Goal: Information Seeking & Learning: Learn about a topic

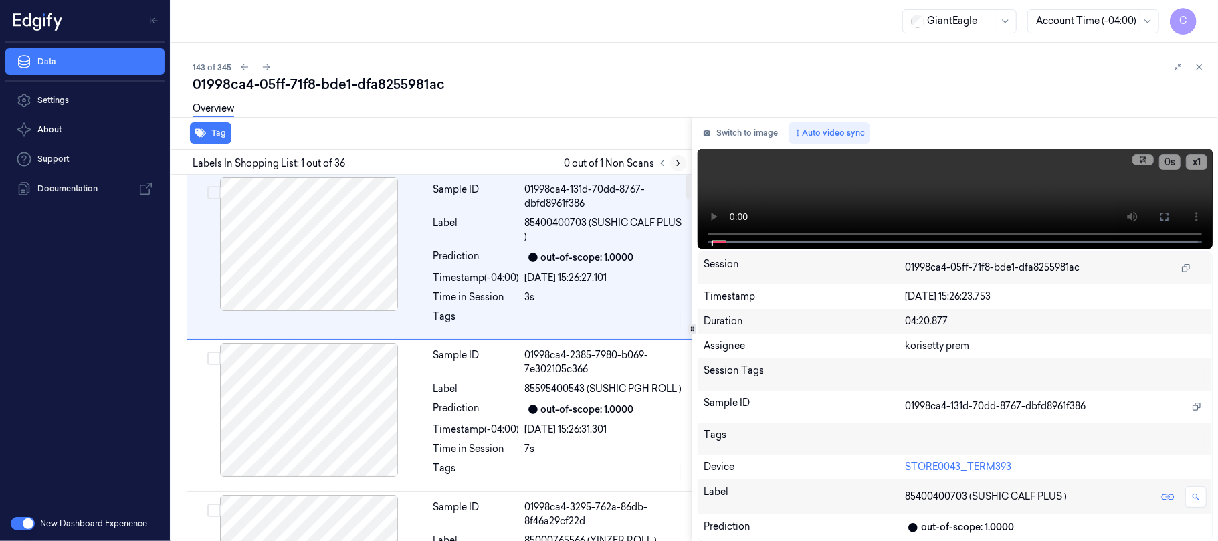
click at [677, 163] on icon at bounding box center [677, 162] width 9 height 9
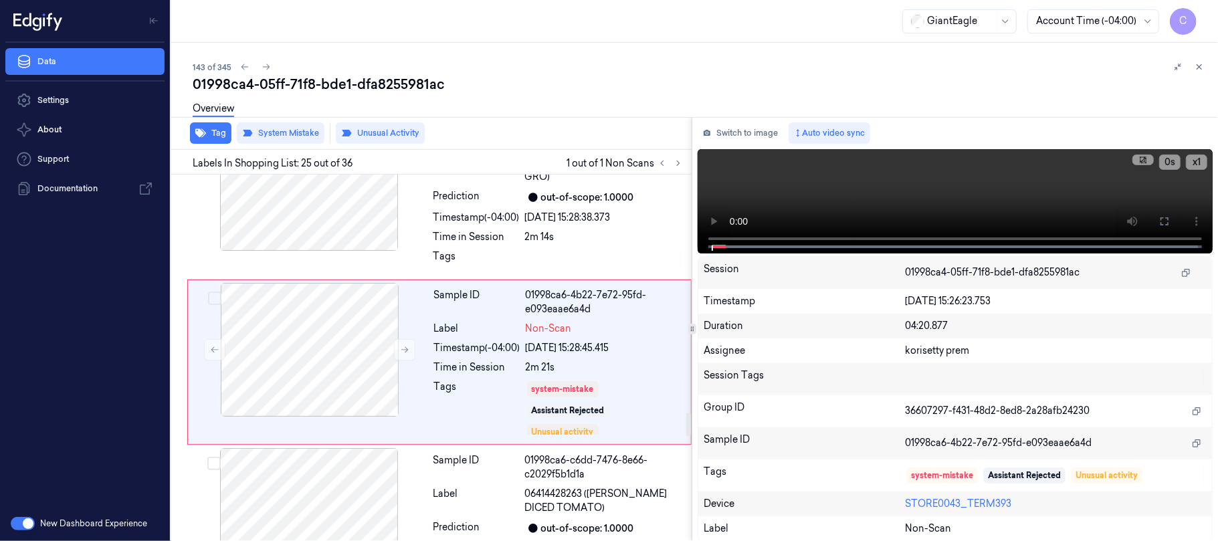
scroll to position [3763, 0]
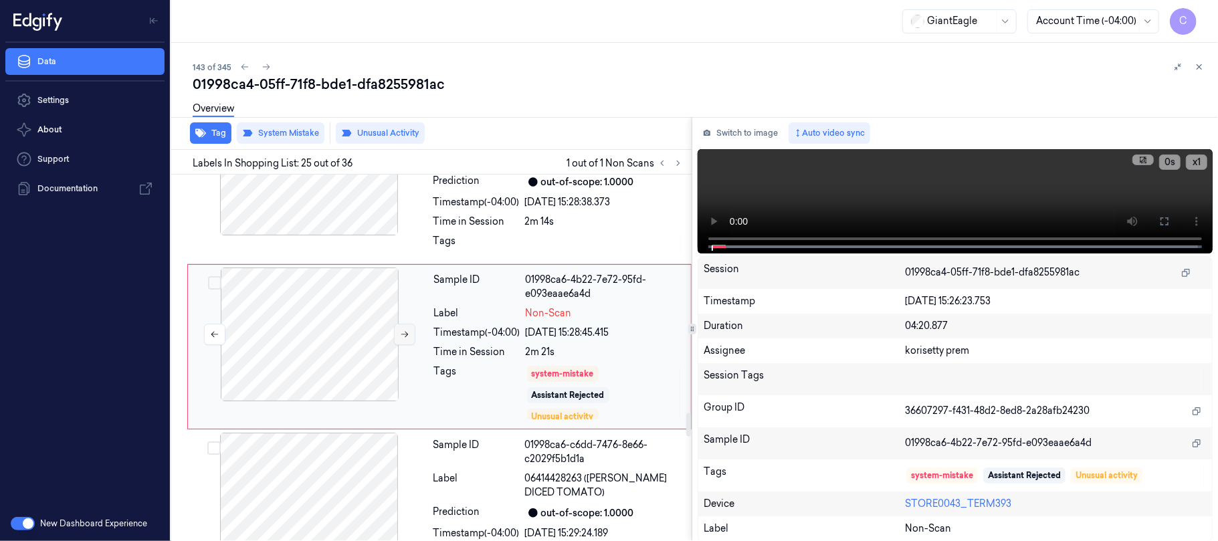
click at [407, 339] on icon at bounding box center [404, 334] width 9 height 9
click at [408, 339] on icon at bounding box center [404, 334] width 9 height 9
click at [407, 339] on icon at bounding box center [404, 334] width 9 height 9
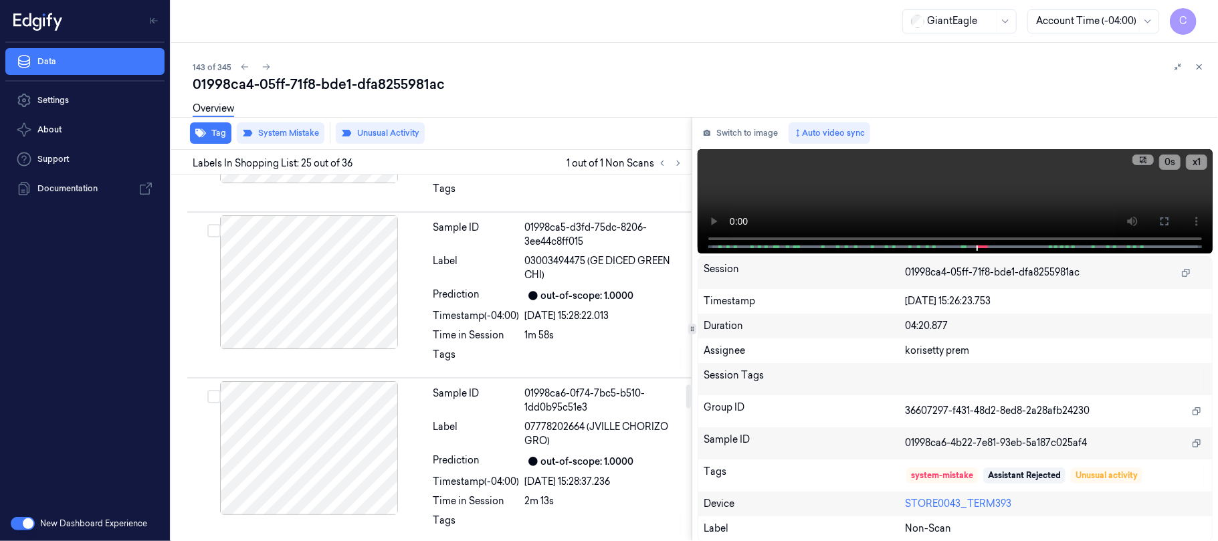
scroll to position [3317, 0]
click at [332, 328] on div at bounding box center [309, 283] width 238 height 134
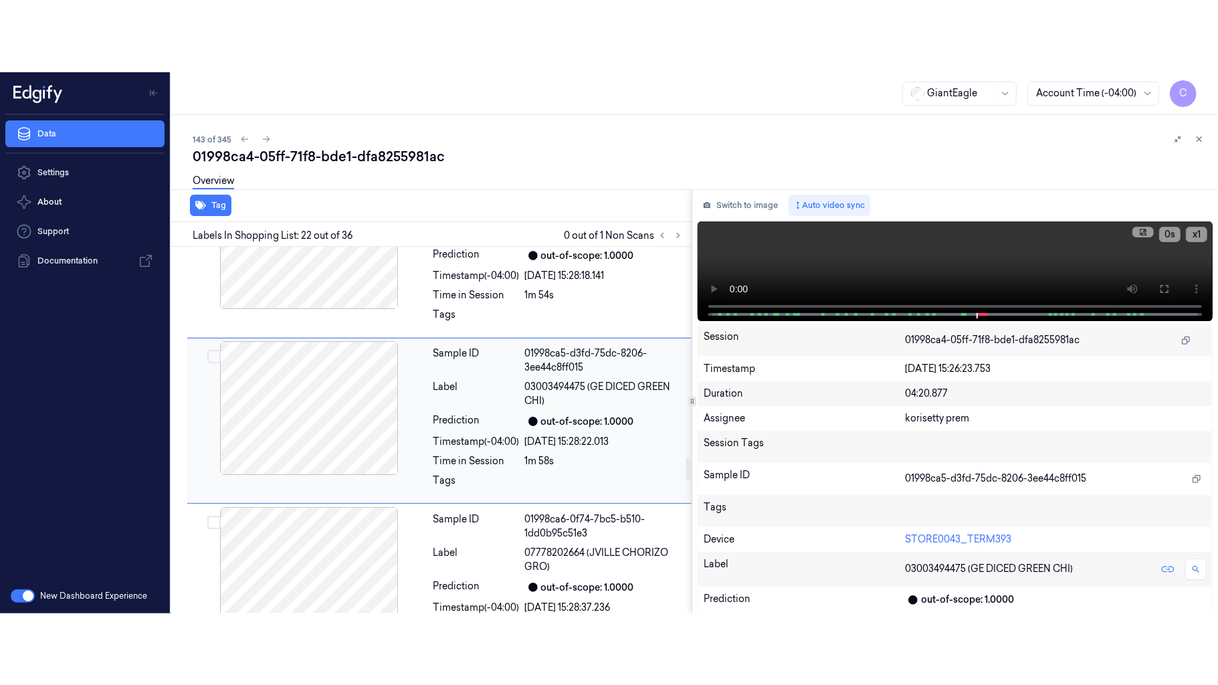
scroll to position [3264, 0]
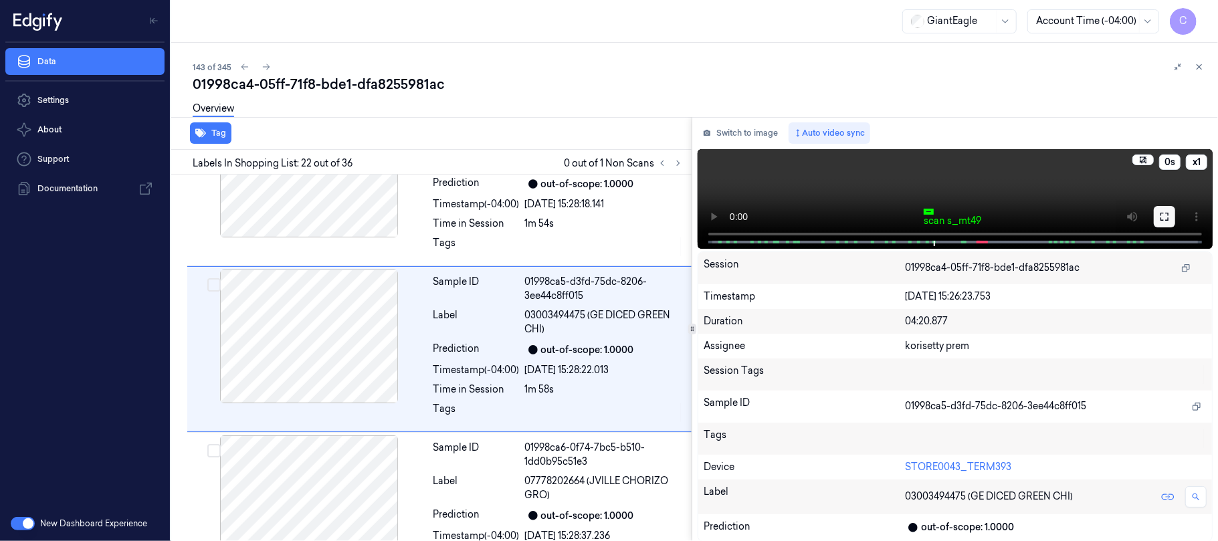
click at [1169, 214] on icon at bounding box center [1164, 216] width 11 height 11
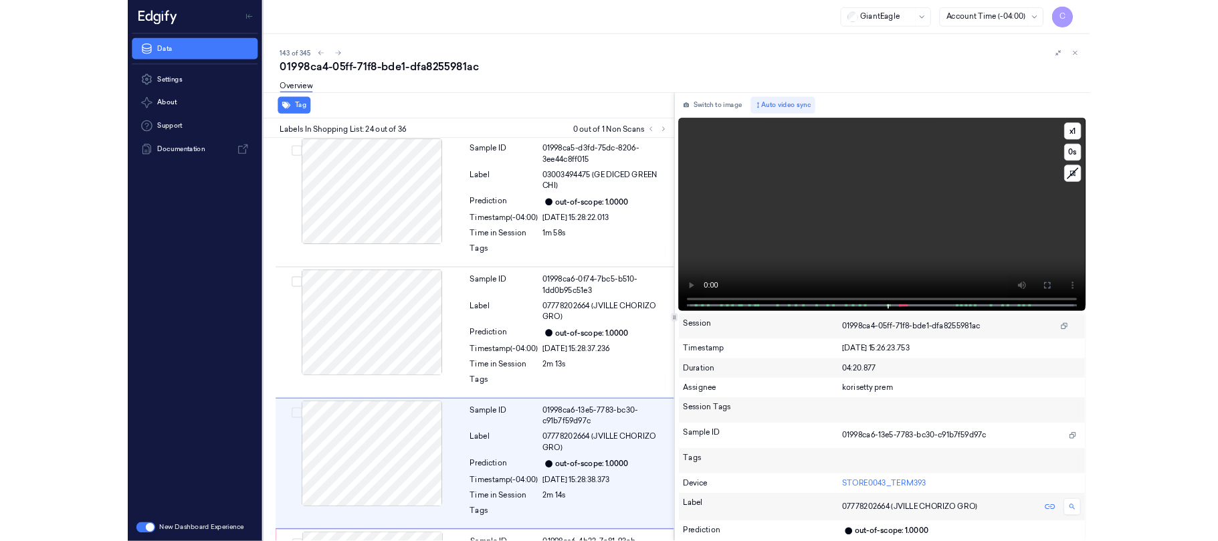
scroll to position [3525, 0]
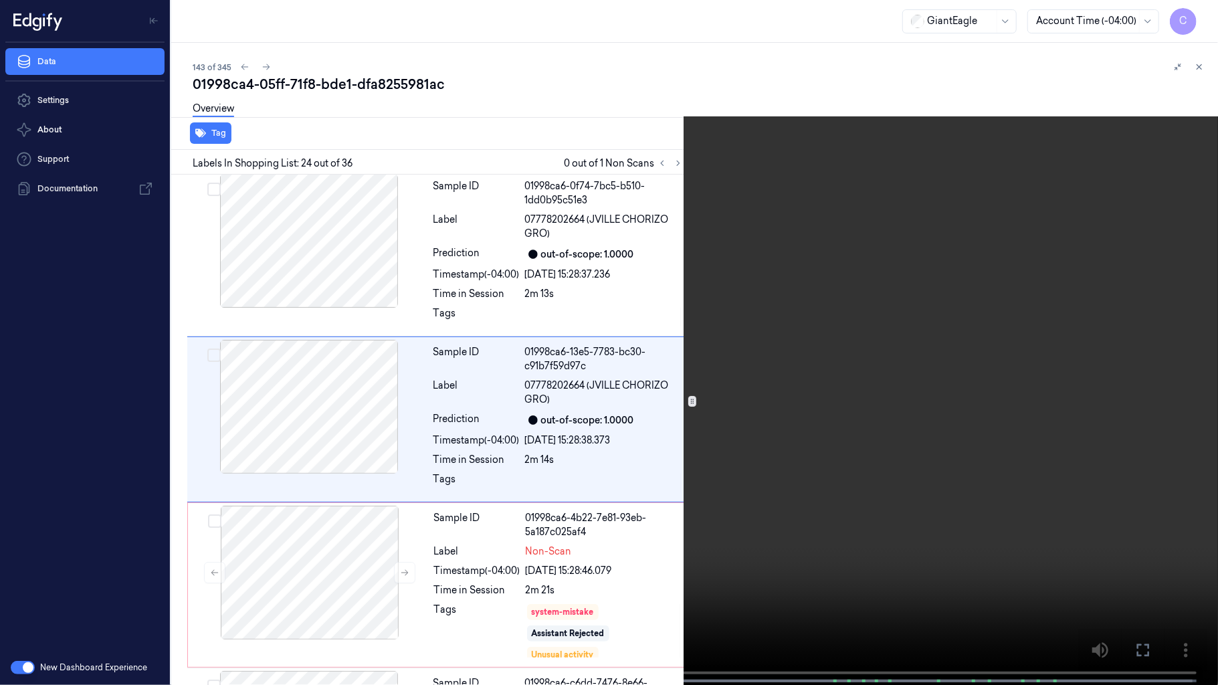
click at [542, 420] on video at bounding box center [609, 343] width 1218 height 687
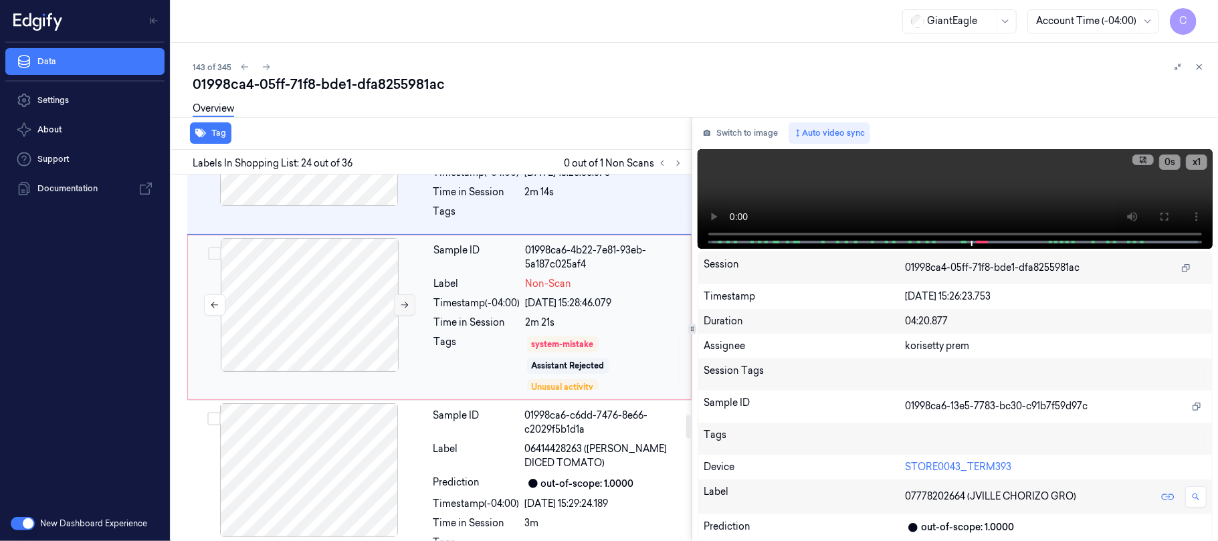
click at [404, 316] on button at bounding box center [404, 304] width 21 height 21
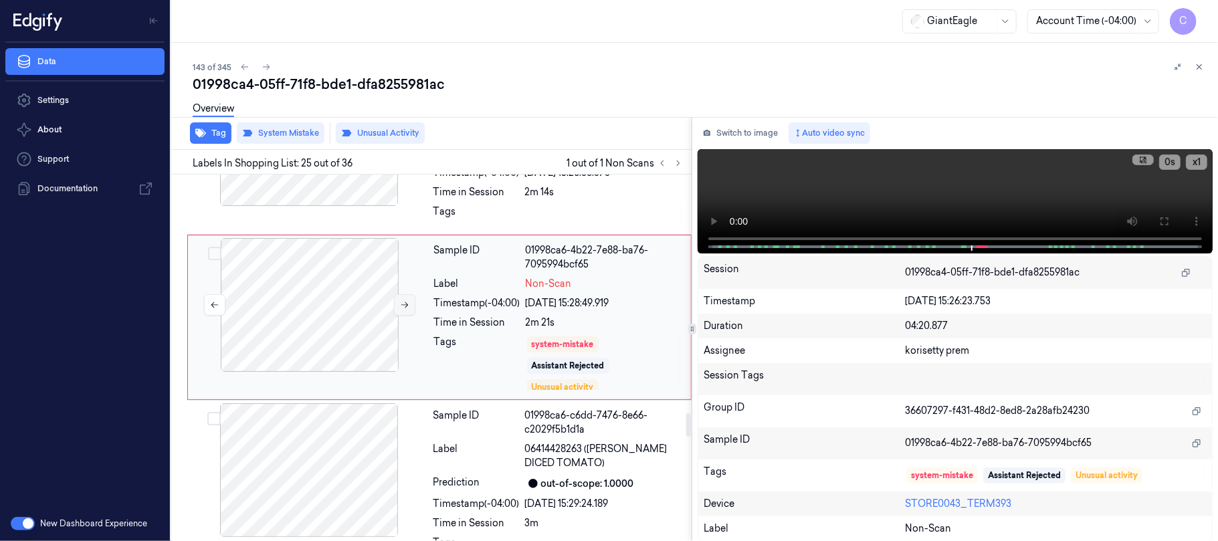
scroll to position [3763, 0]
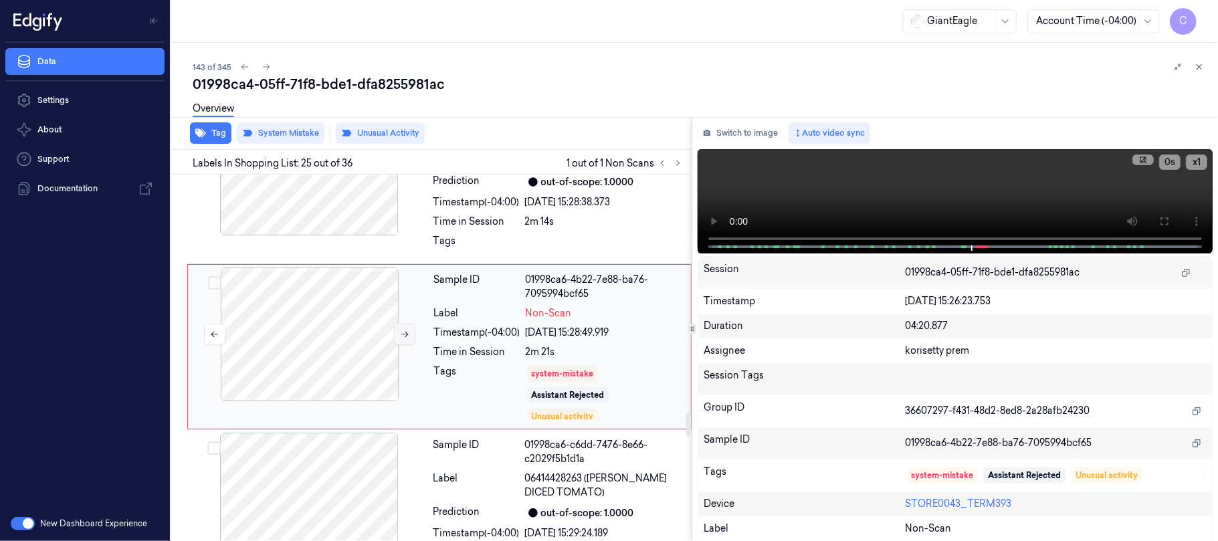
click at [404, 321] on div at bounding box center [310, 334] width 238 height 134
click at [396, 337] on button at bounding box center [404, 334] width 21 height 21
click at [405, 339] on icon at bounding box center [404, 334] width 9 height 9
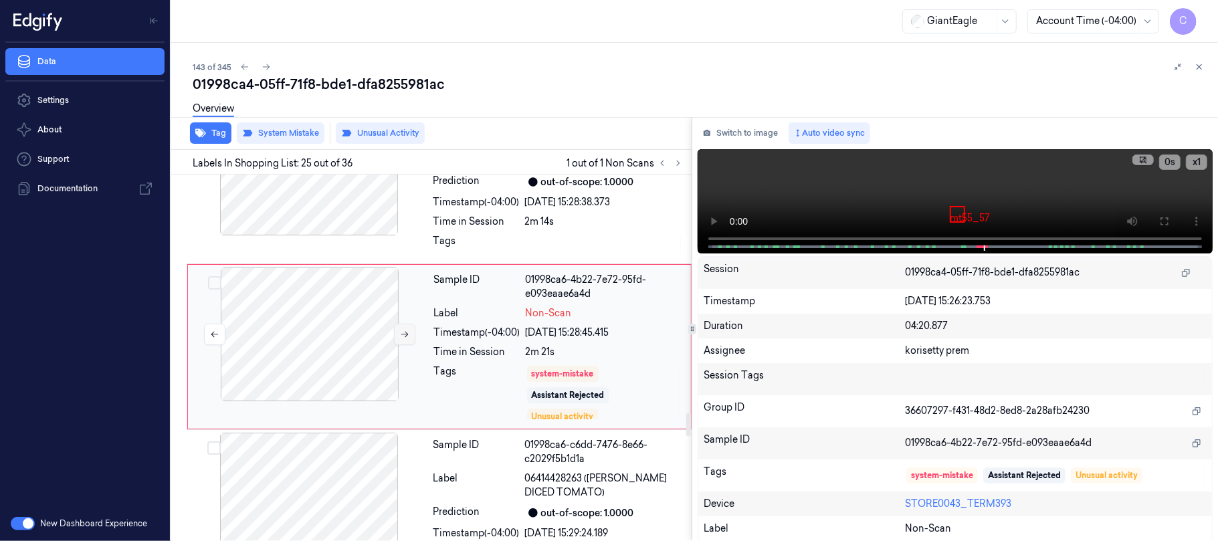
click at [405, 339] on icon at bounding box center [404, 334] width 9 height 9
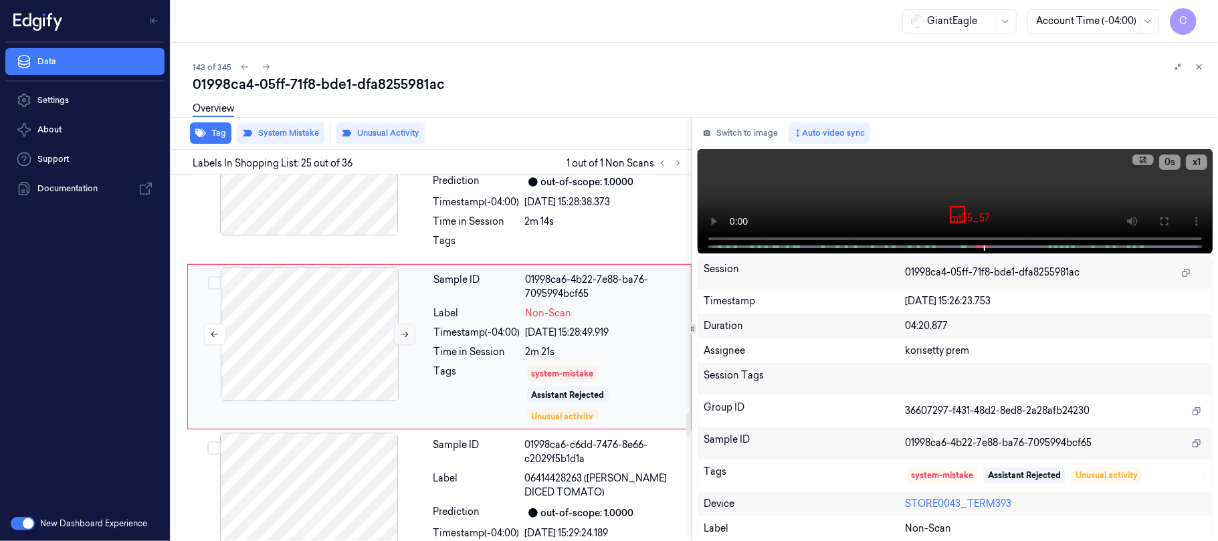
click at [405, 339] on icon at bounding box center [404, 334] width 9 height 9
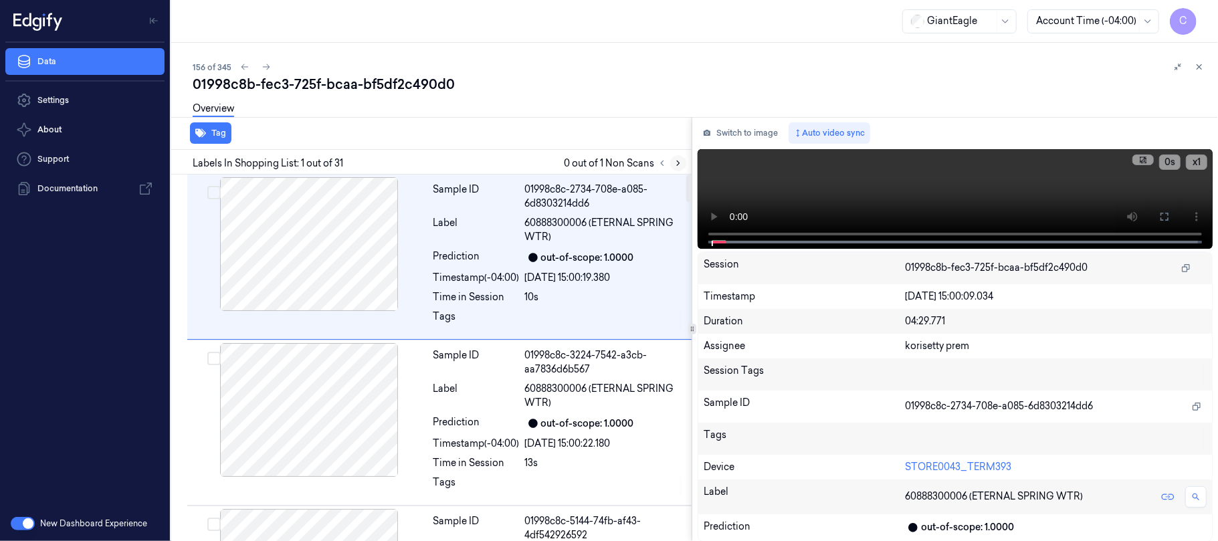
click at [677, 164] on icon at bounding box center [677, 162] width 9 height 9
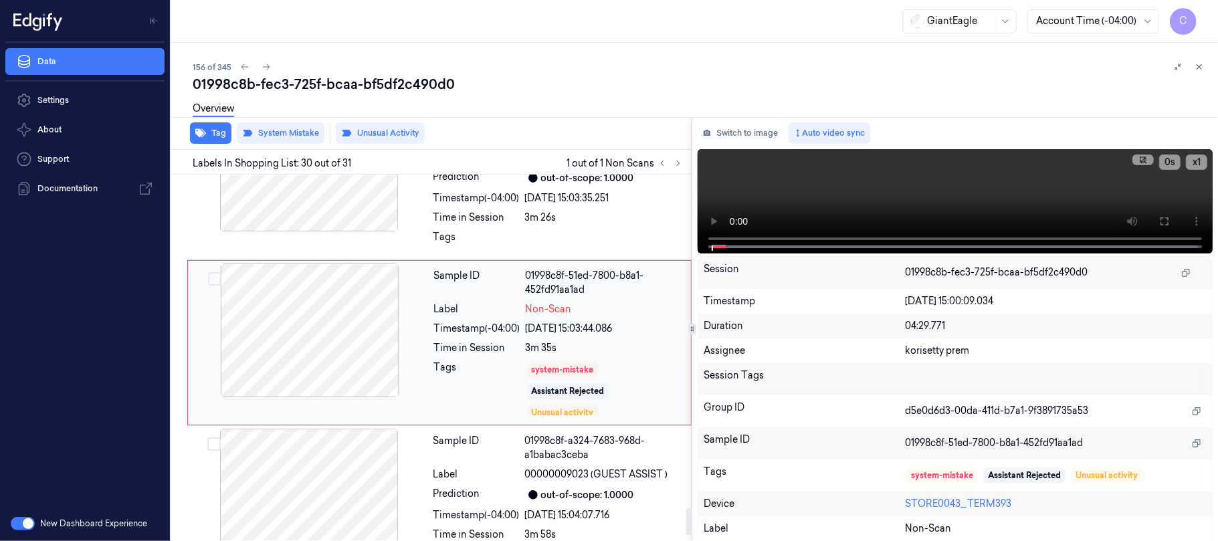
scroll to position [4580, 0]
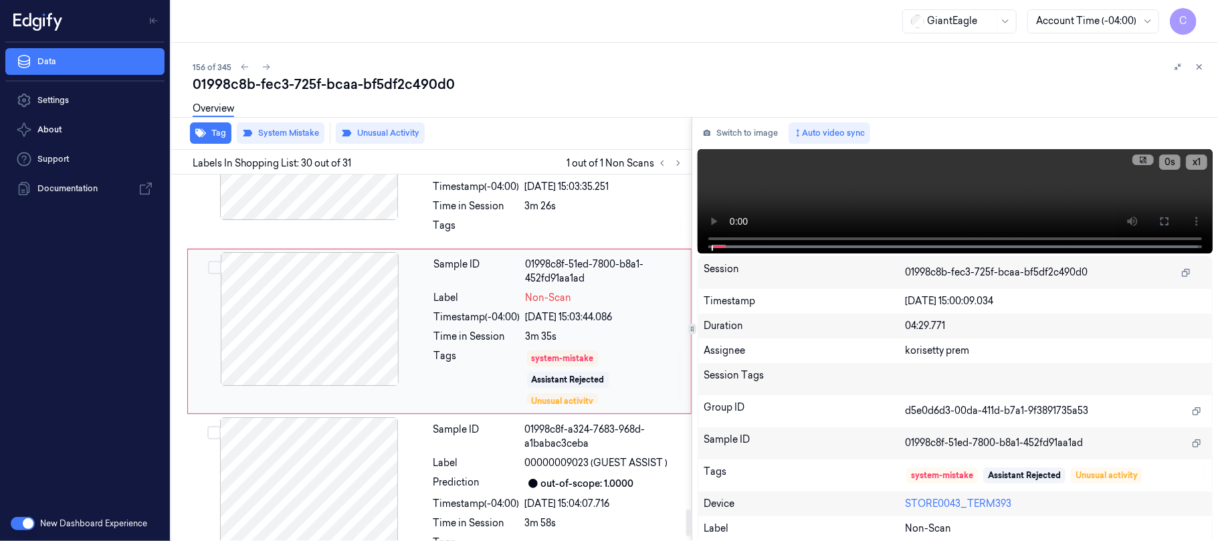
click at [369, 346] on div at bounding box center [310, 319] width 238 height 134
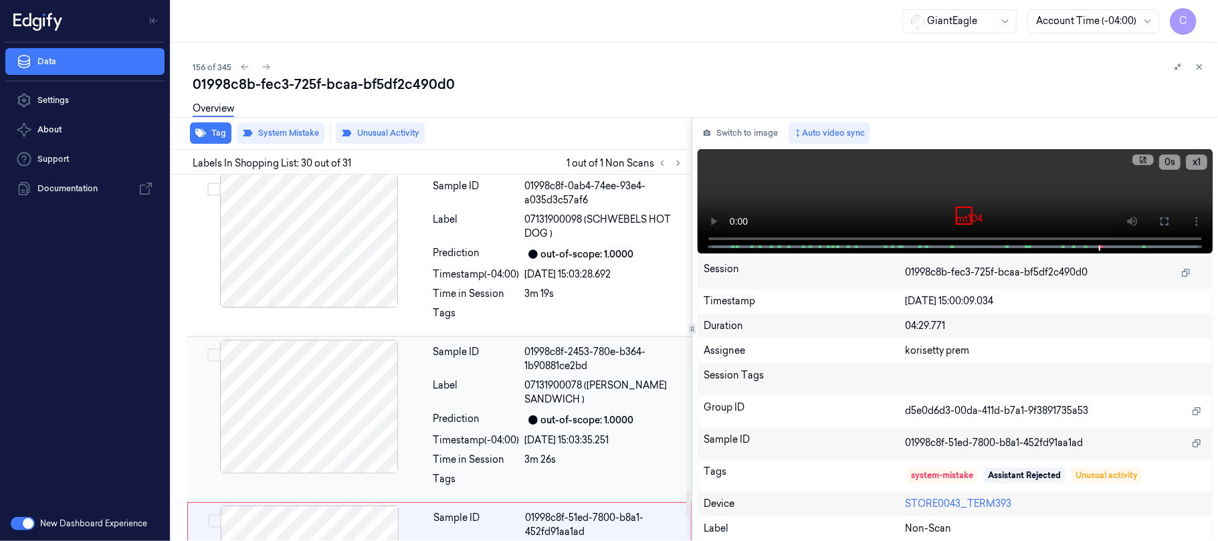
scroll to position [4280, 0]
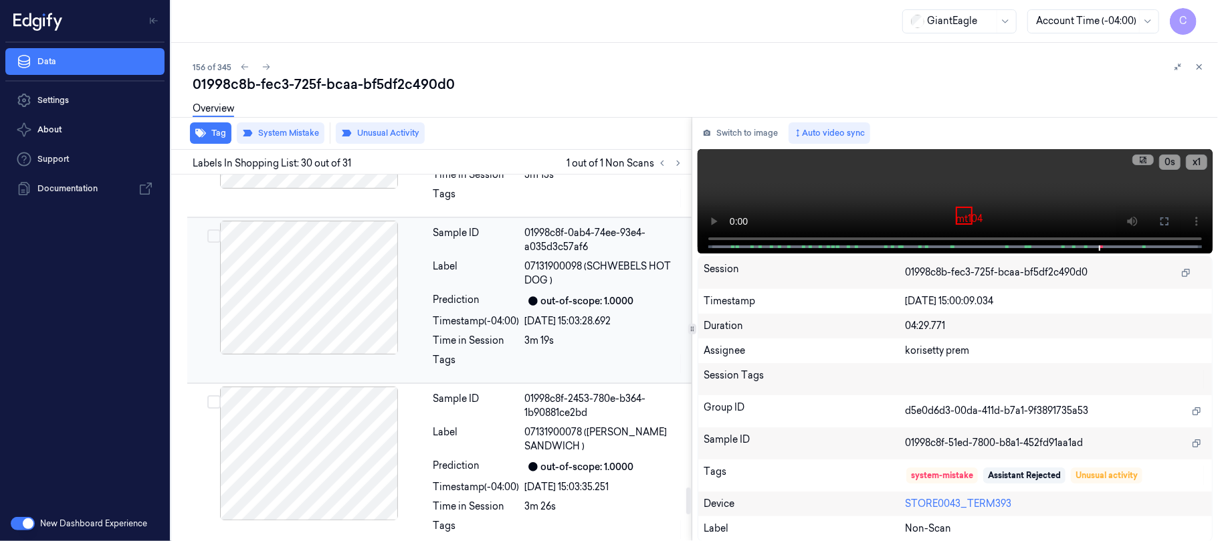
click at [324, 306] on div at bounding box center [309, 288] width 238 height 134
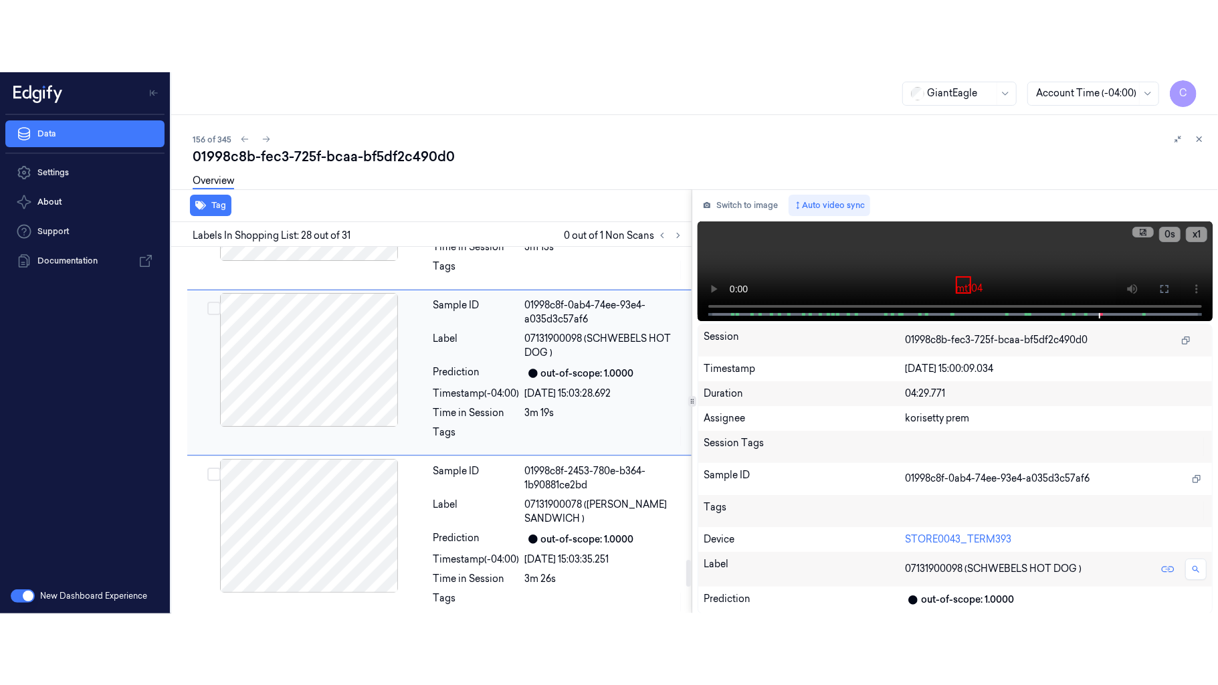
scroll to position [4248, 0]
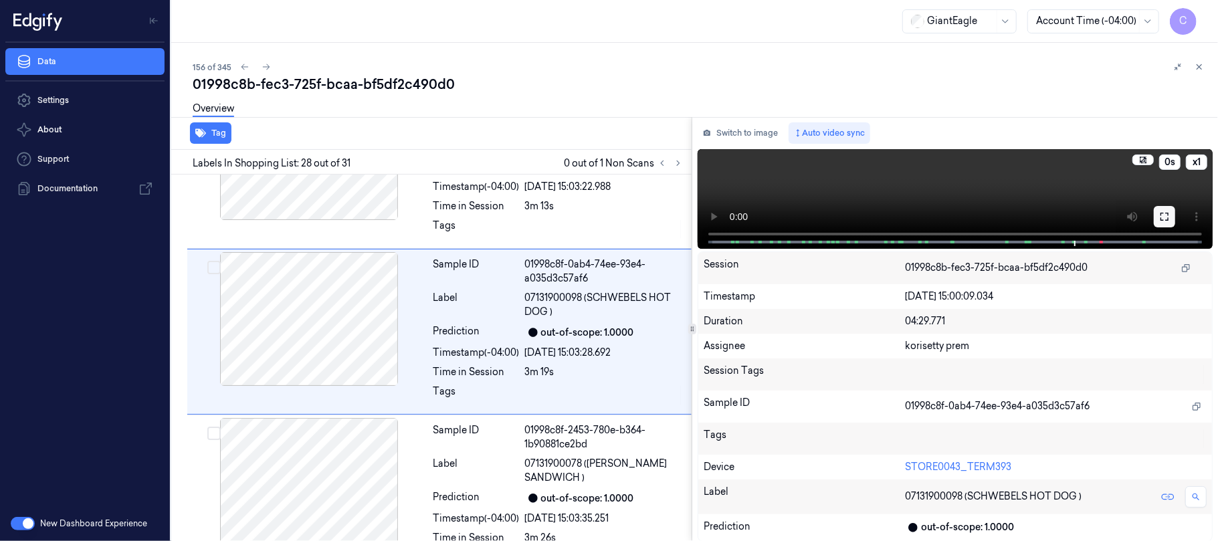
click at [1158, 215] on button at bounding box center [1163, 216] width 21 height 21
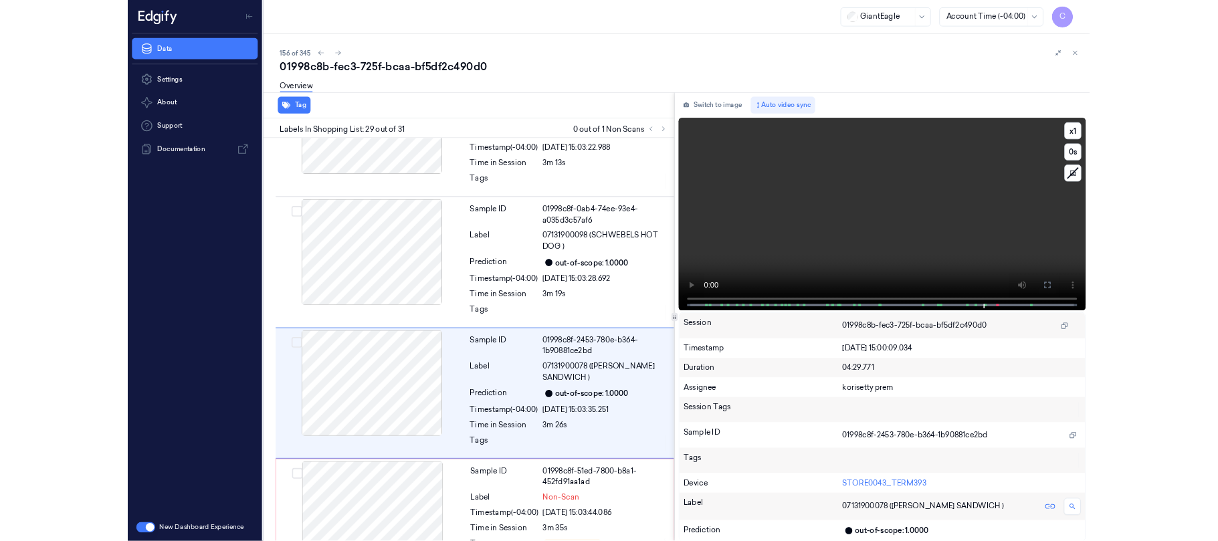
scroll to position [4342, 0]
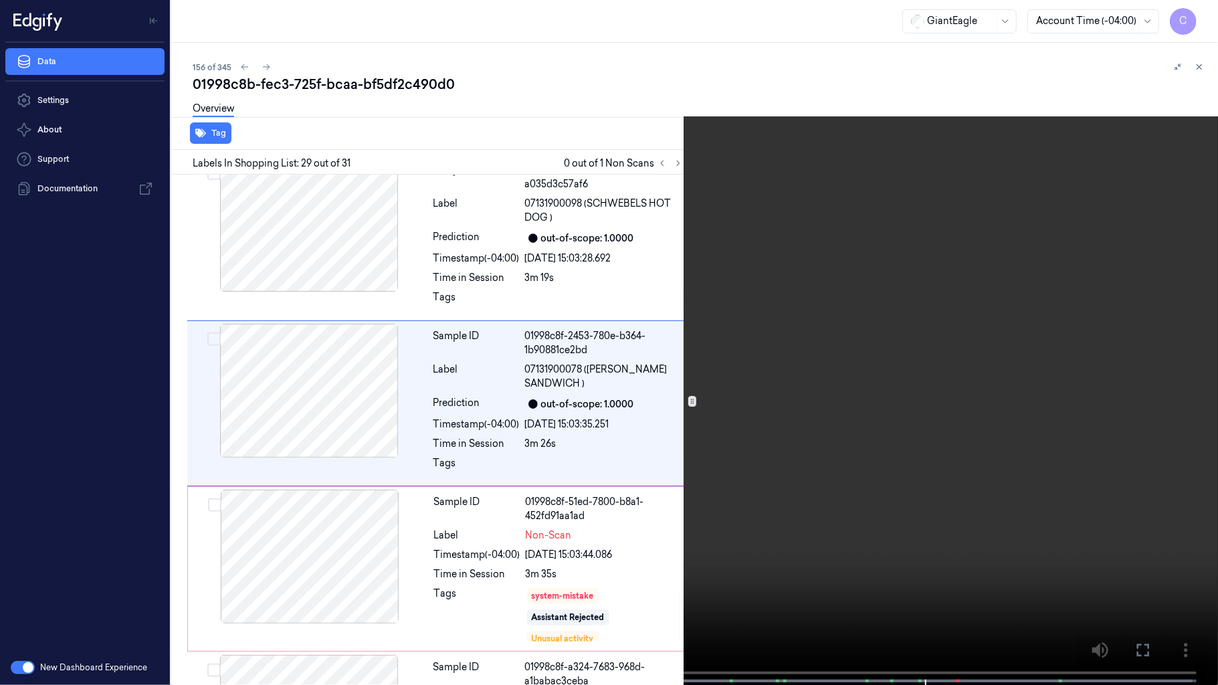
click at [459, 447] on video at bounding box center [609, 343] width 1218 height 687
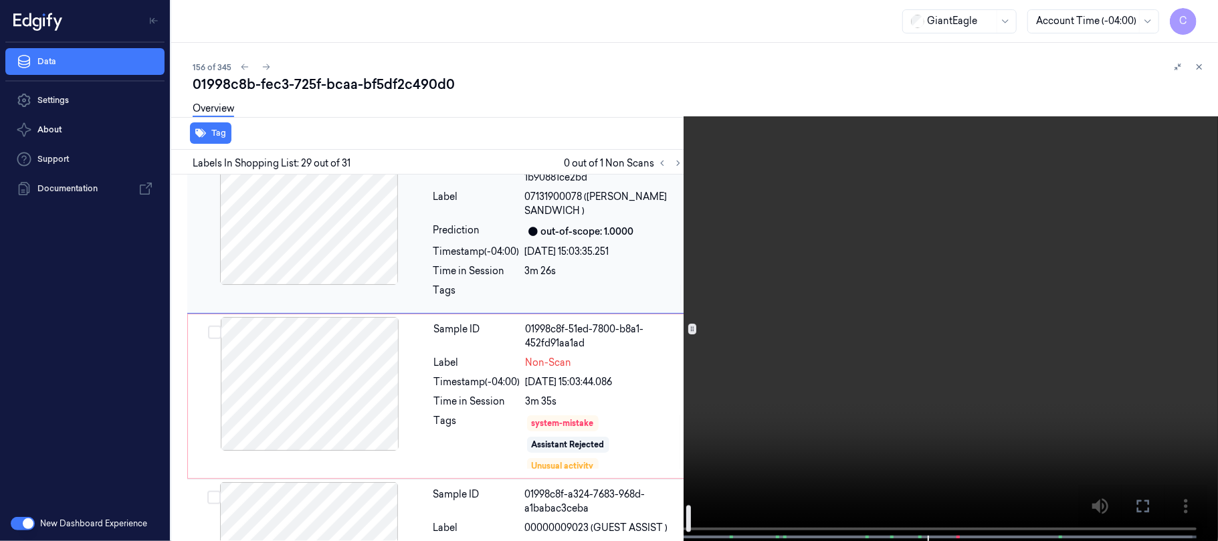
scroll to position [4521, 0]
